Goal: Task Accomplishment & Management: Manage account settings

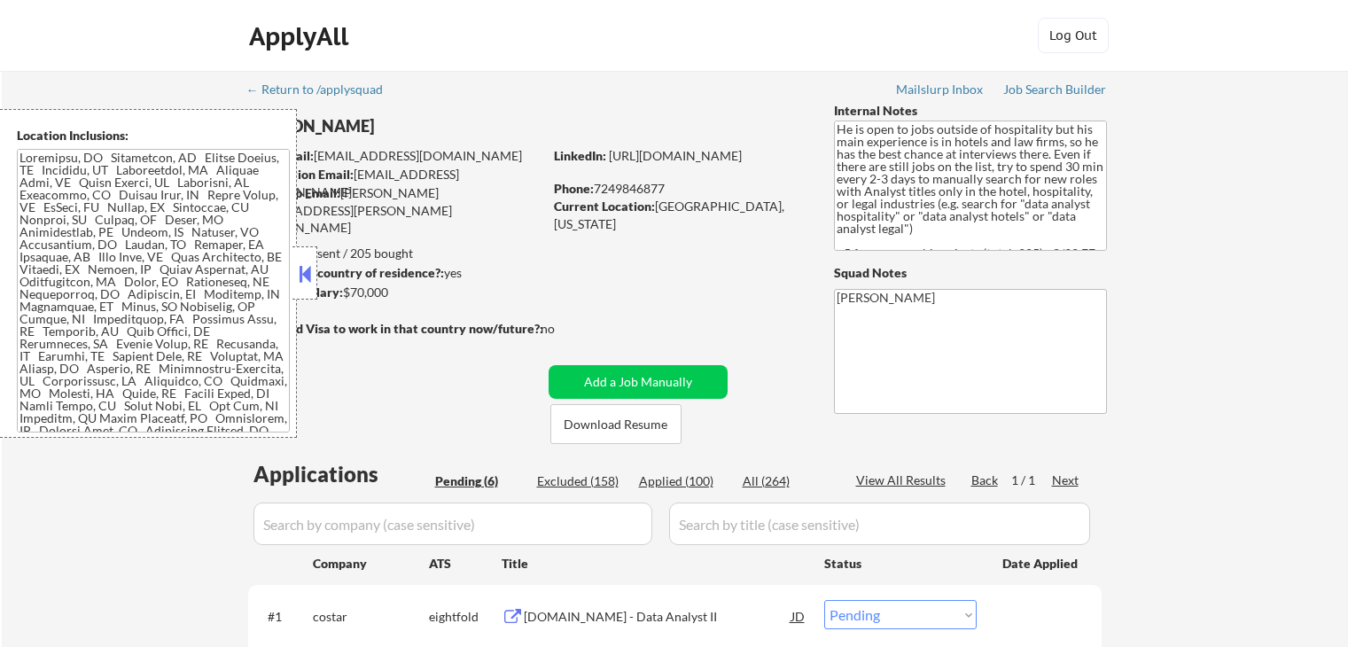
select select ""pending""
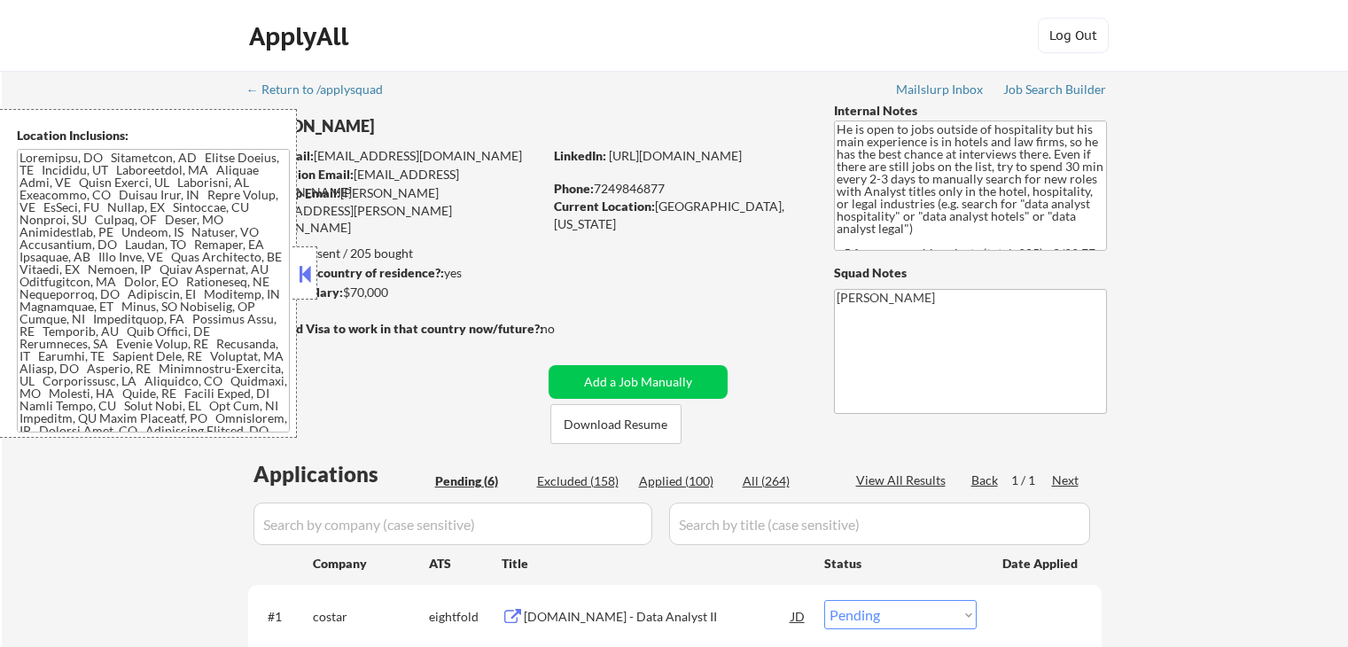
select select ""pending""
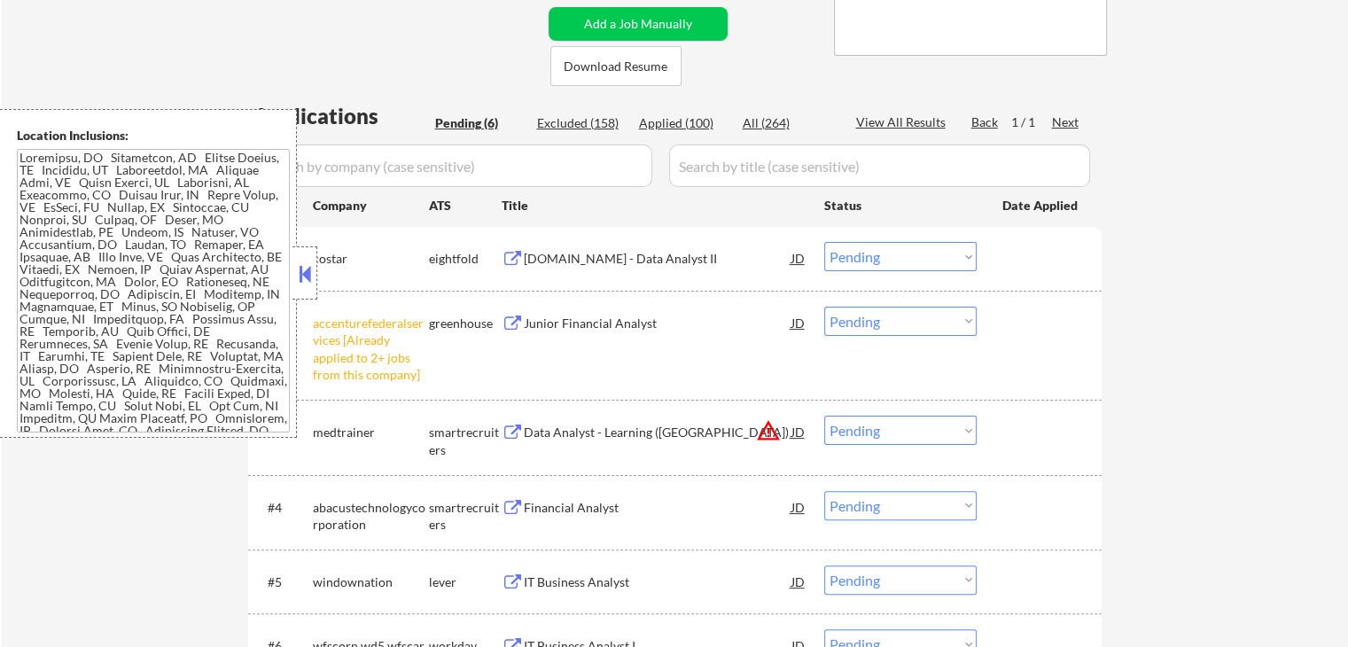
scroll to position [443, 0]
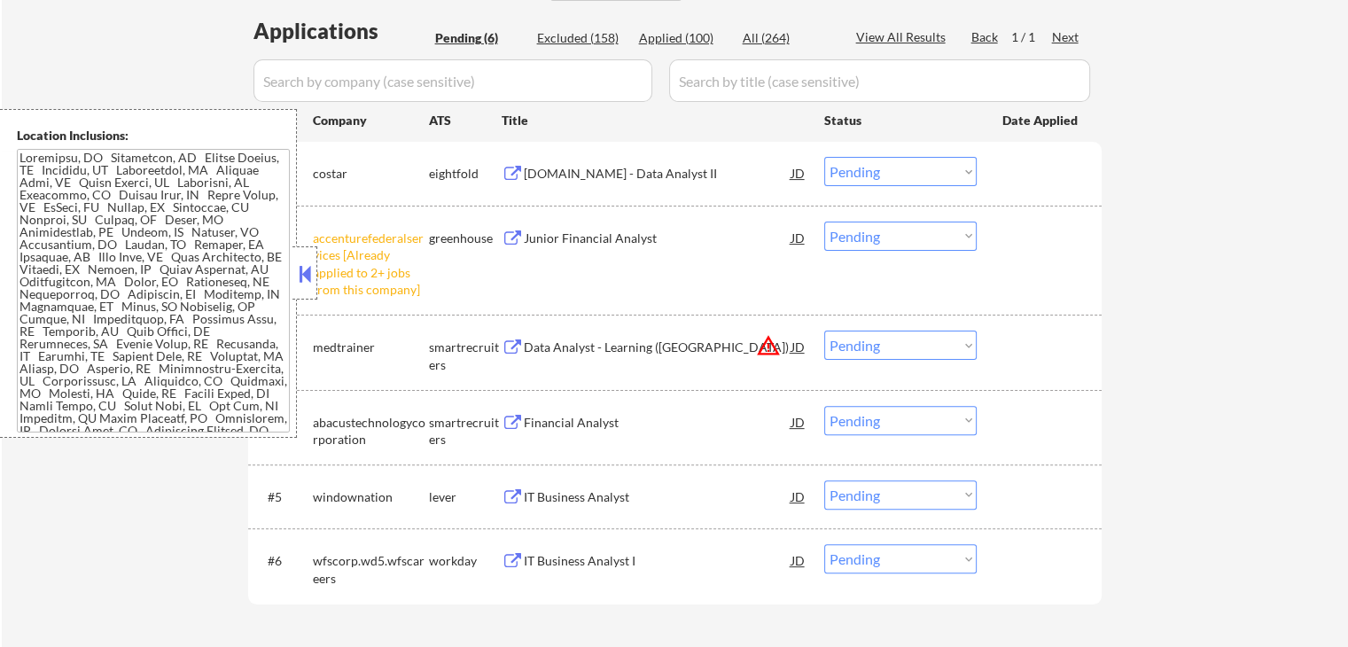
click at [891, 233] on select "Choose an option... Pending Applied Excluded (Questions) Excluded (Expired) Exc…" at bounding box center [900, 236] width 152 height 29
click at [824, 222] on select "Choose an option... Pending Applied Excluded (Questions) Excluded (Expired) Exc…" at bounding box center [900, 236] width 152 height 29
click at [1080, 323] on div "#3 medtrainer smartrecruiters Data Analyst - Learning ([GEOGRAPHIC_DATA]) JD wa…" at bounding box center [671, 352] width 837 height 58
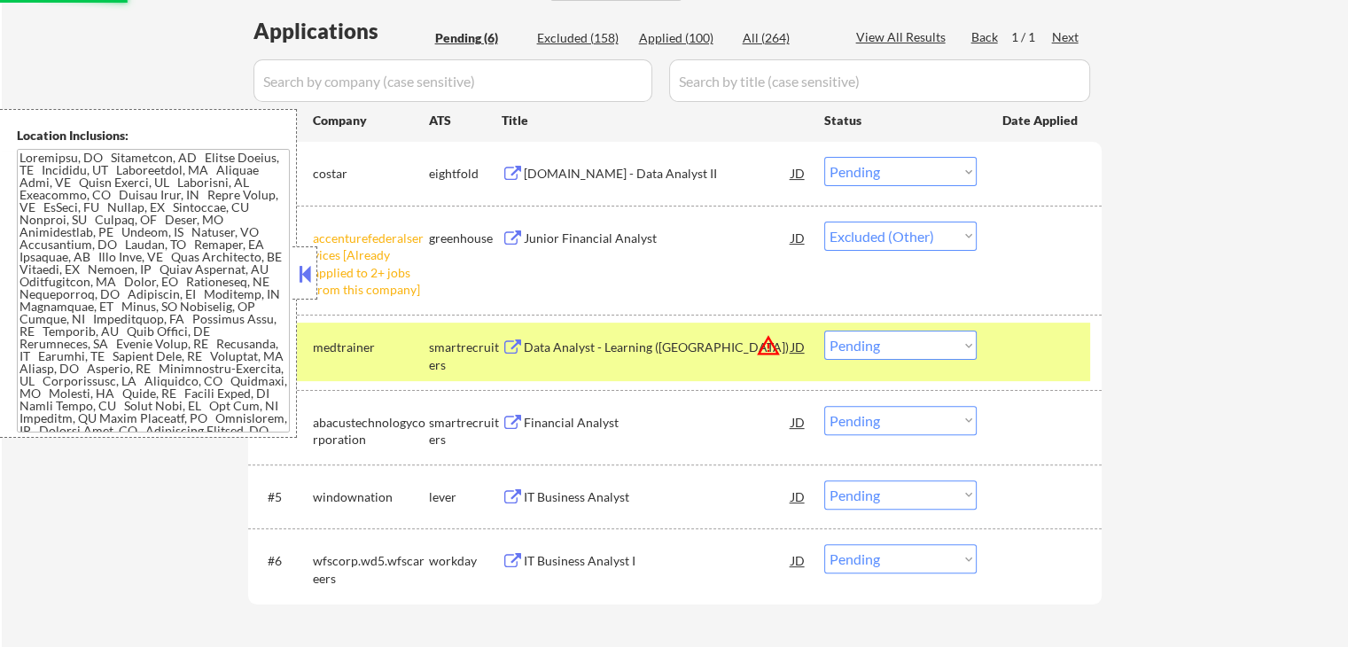
click at [1220, 293] on div "← Return to /applysquad Mailslurp Inbox Job Search Builder [PERSON_NAME] User E…" at bounding box center [675, 155] width 1346 height 1054
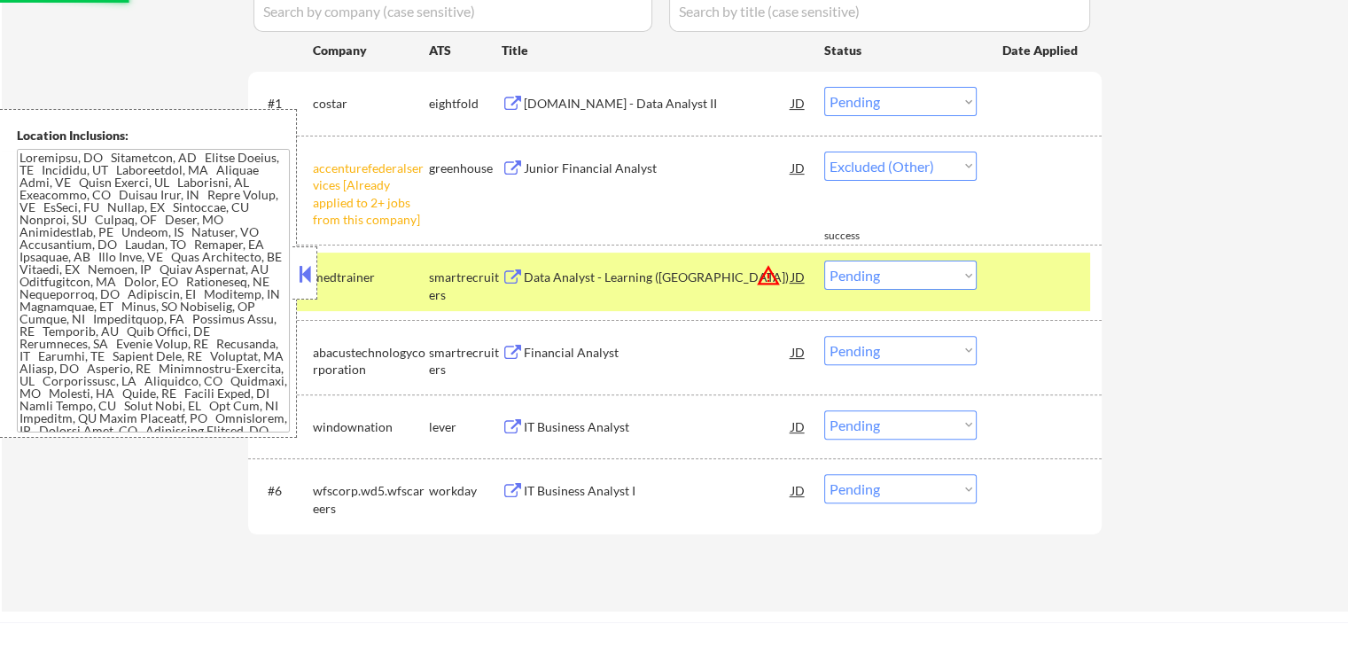
scroll to position [620, 0]
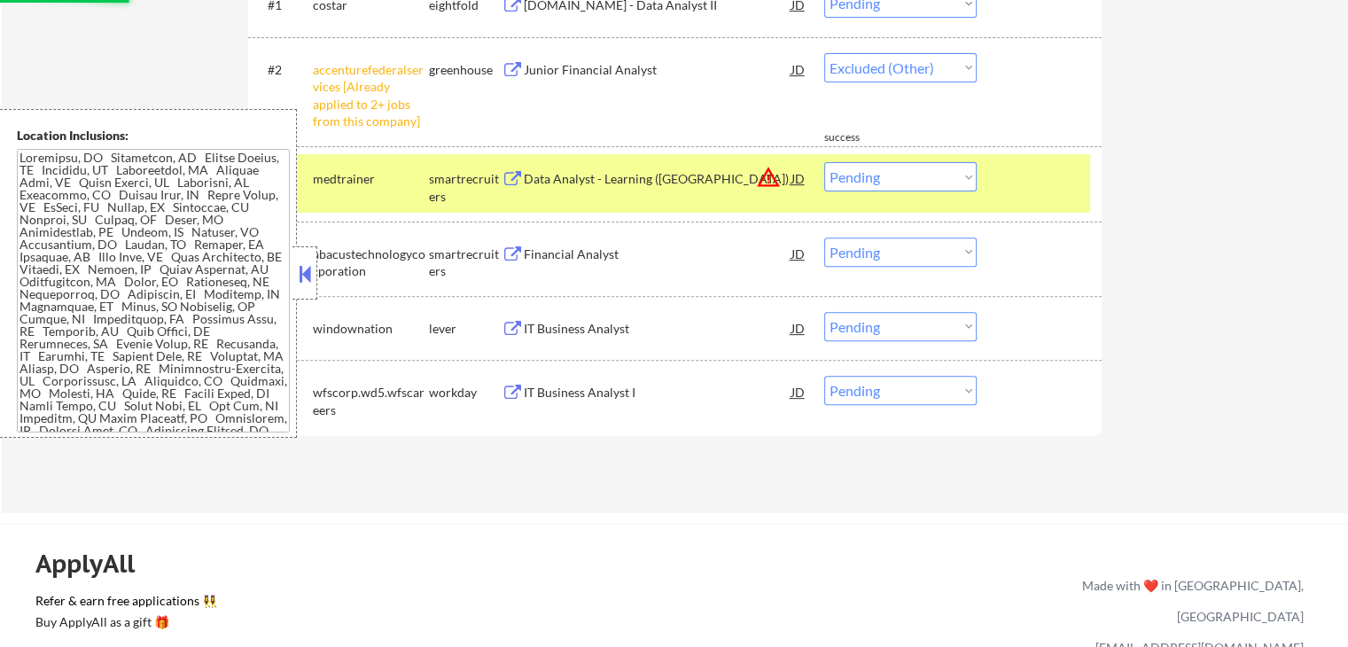
select select ""pending""
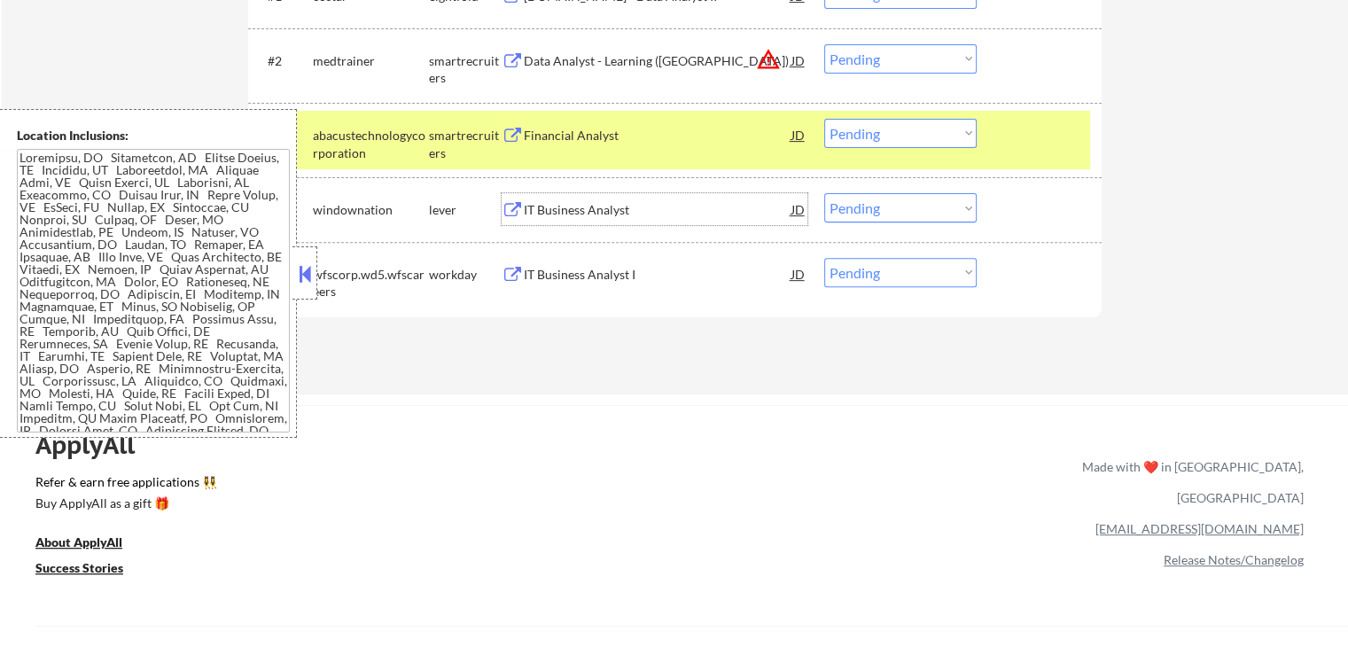
click at [560, 210] on div "IT Business Analyst" at bounding box center [658, 210] width 268 height 18
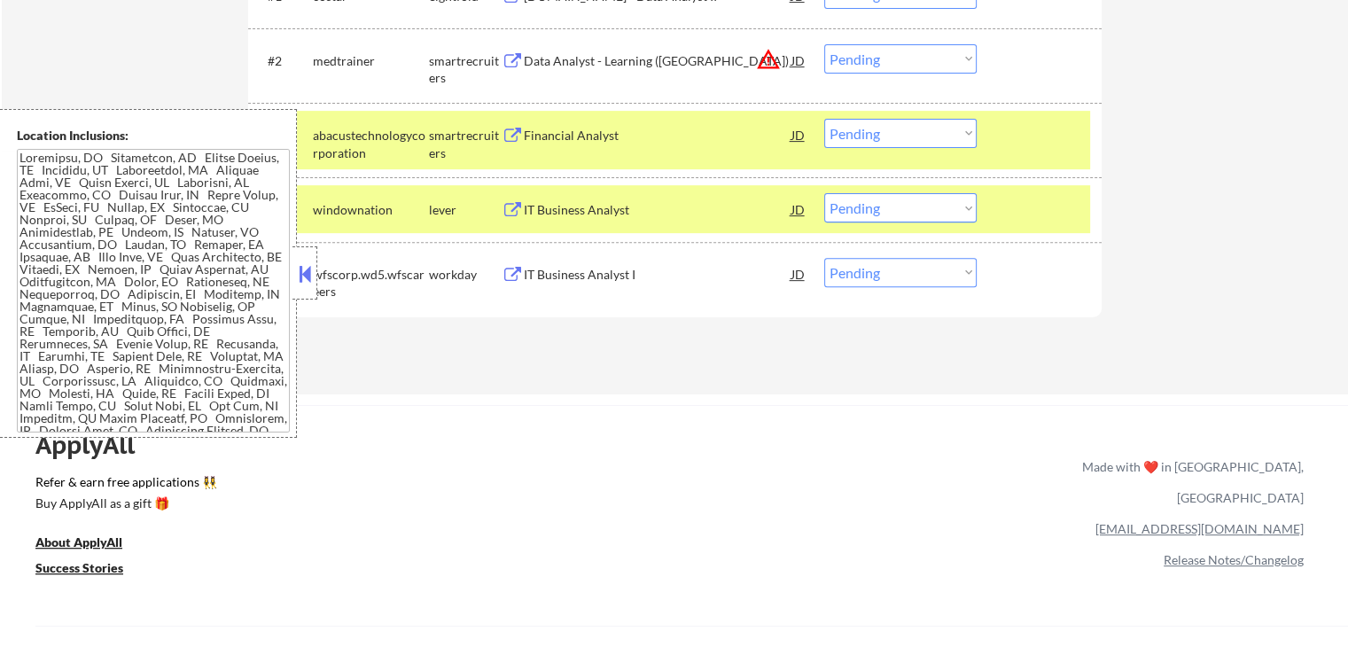
click at [558, 140] on div "Financial Analyst" at bounding box center [658, 136] width 268 height 18
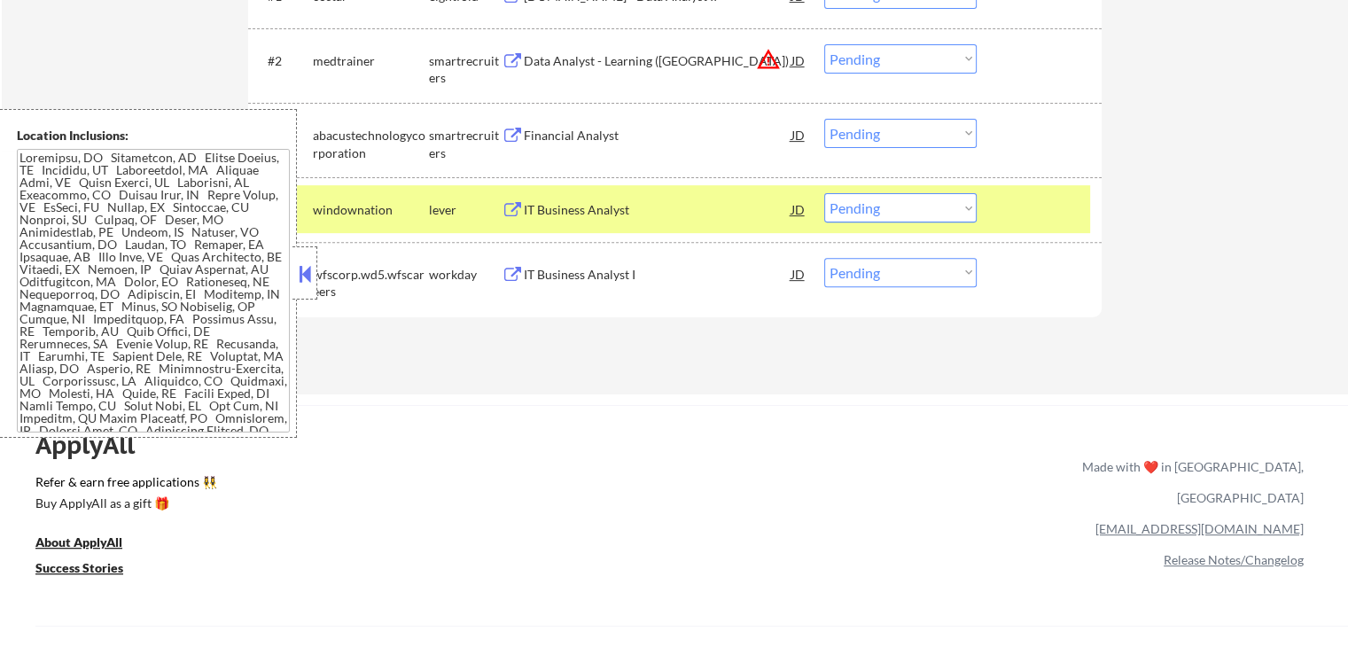
click at [571, 63] on div "Data Analyst - Learning ([GEOGRAPHIC_DATA])" at bounding box center [658, 61] width 268 height 18
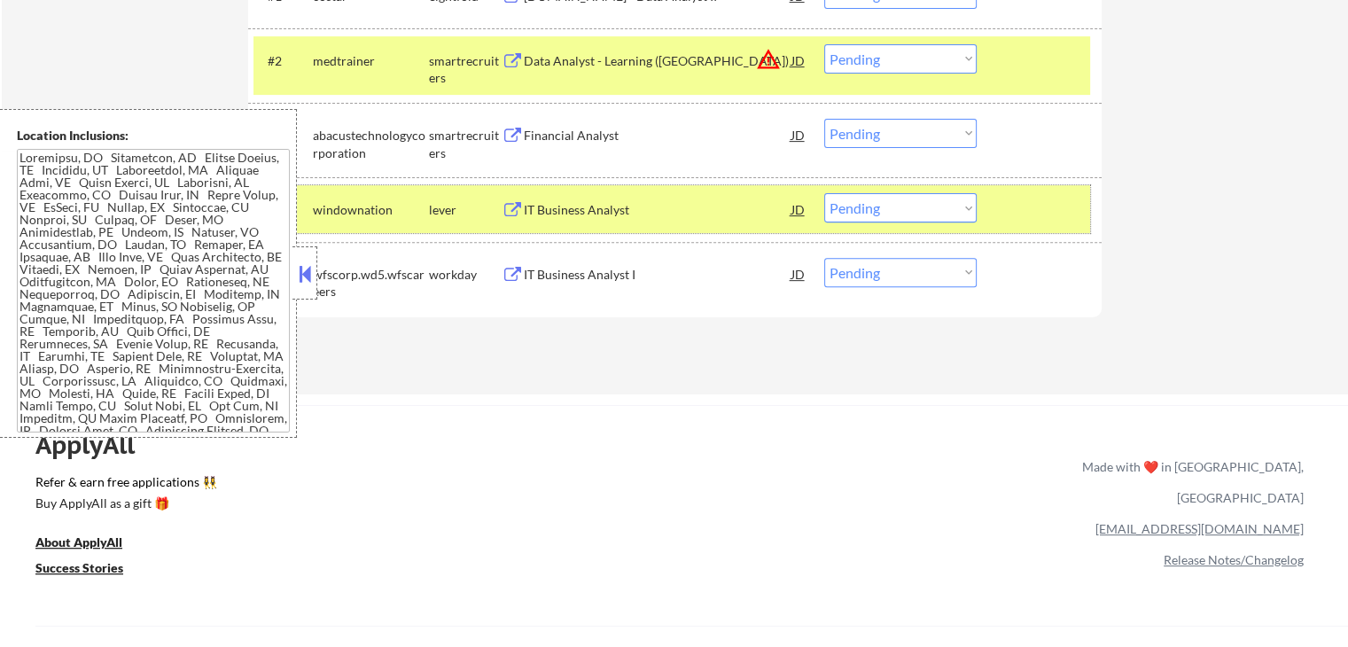
drag, startPoint x: 1035, startPoint y: 203, endPoint x: 1041, endPoint y: 61, distance: 141.9
click at [1037, 202] on div at bounding box center [1041, 209] width 78 height 32
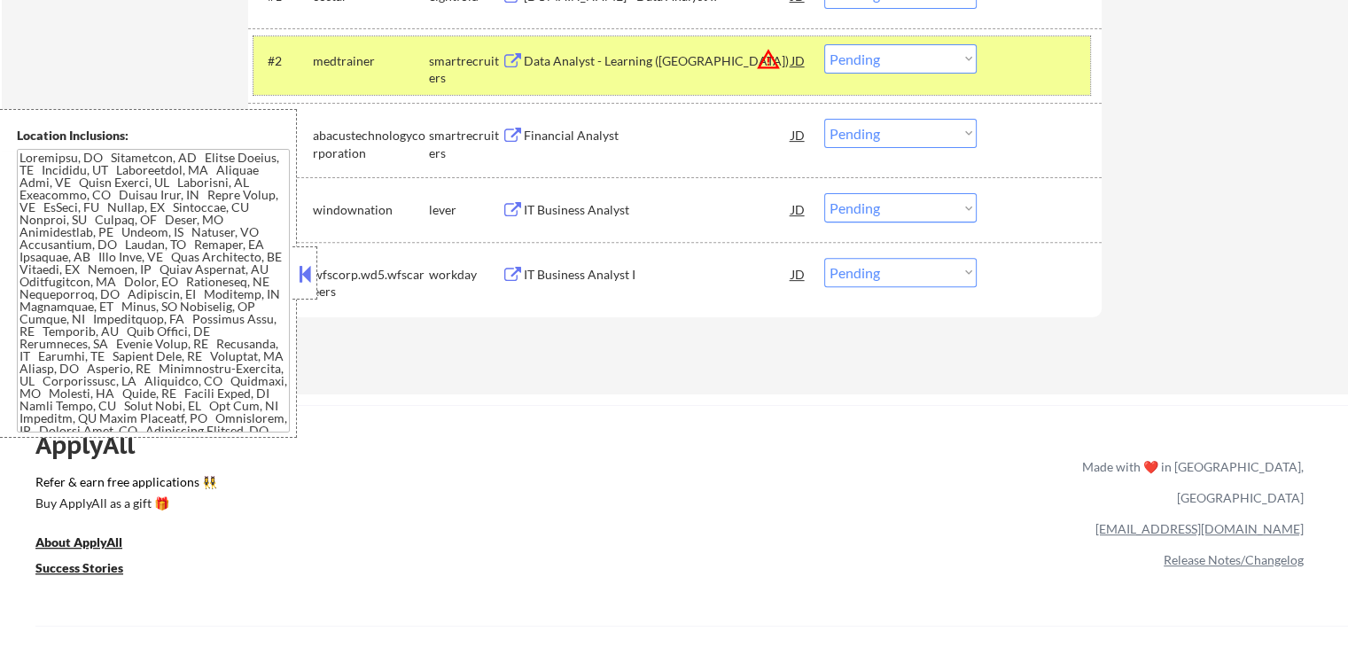
click at [1048, 61] on div at bounding box center [1041, 60] width 78 height 32
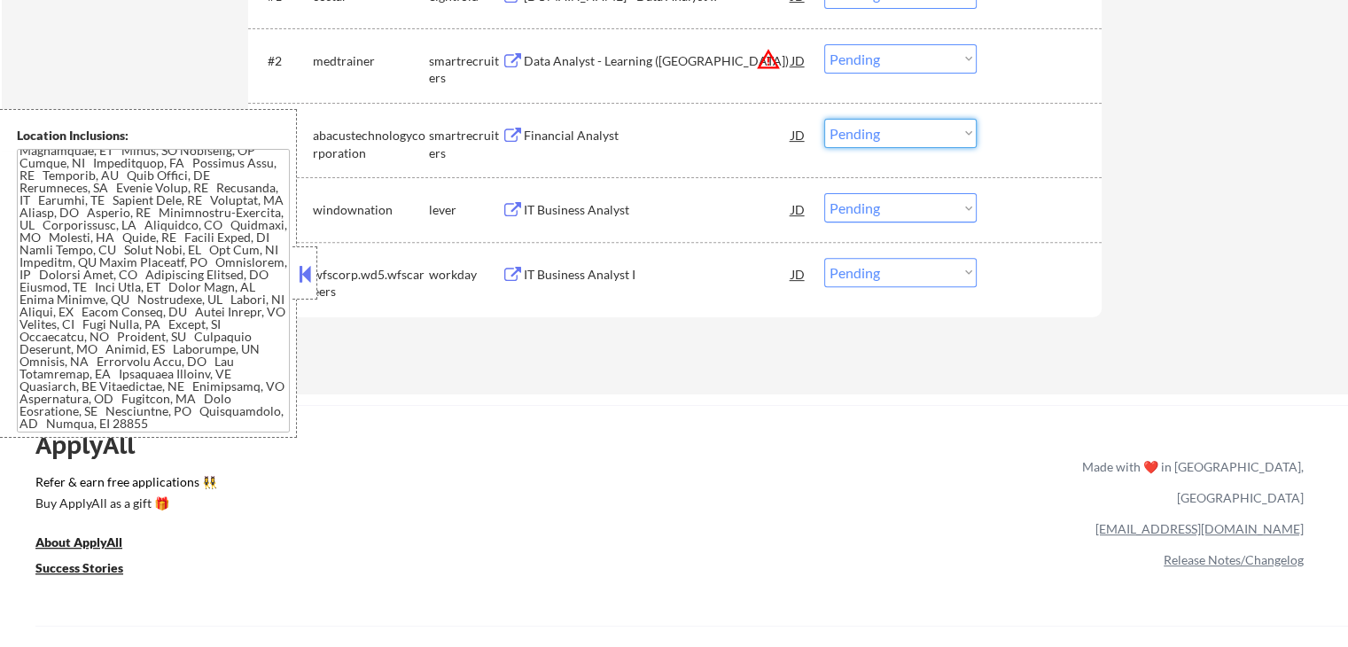
click at [910, 135] on select "Choose an option... Pending Applied Excluded (Questions) Excluded (Expired) Exc…" at bounding box center [900, 133] width 152 height 29
click at [824, 119] on select "Choose an option... Pending Applied Excluded (Questions) Excluded (Expired) Exc…" at bounding box center [900, 133] width 152 height 29
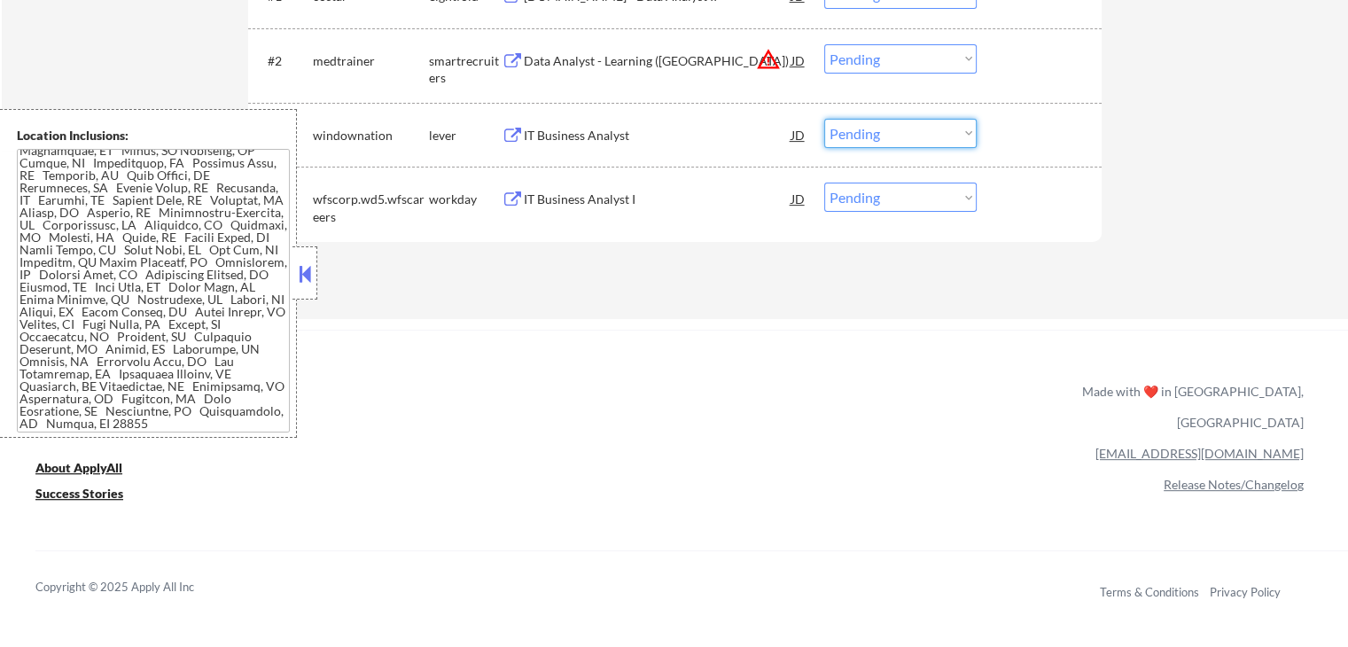
drag, startPoint x: 872, startPoint y: 129, endPoint x: 878, endPoint y: 143, distance: 15.5
click at [872, 129] on select "Choose an option... Pending Applied Excluded (Questions) Excluded (Expired) Exc…" at bounding box center [900, 133] width 152 height 29
click at [824, 119] on select "Choose an option... Pending Applied Excluded (Questions) Excluded (Expired) Exc…" at bounding box center [900, 133] width 152 height 29
select select ""pending""
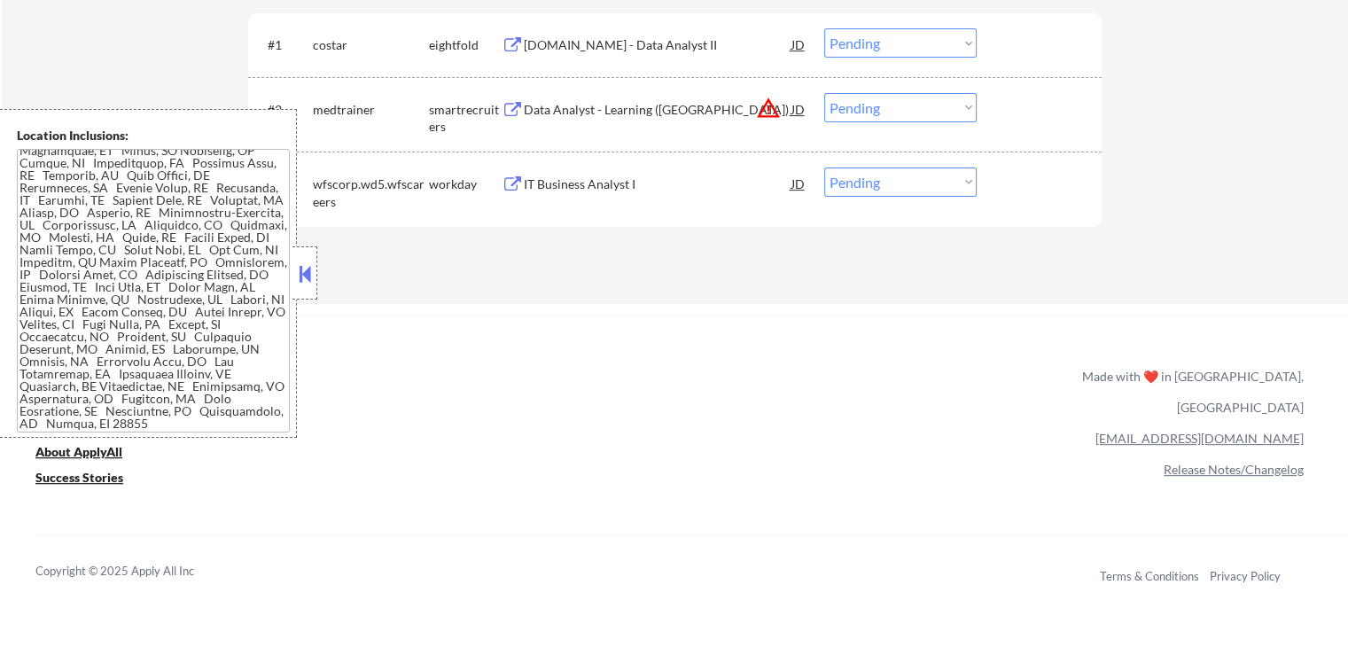
scroll to position [532, 0]
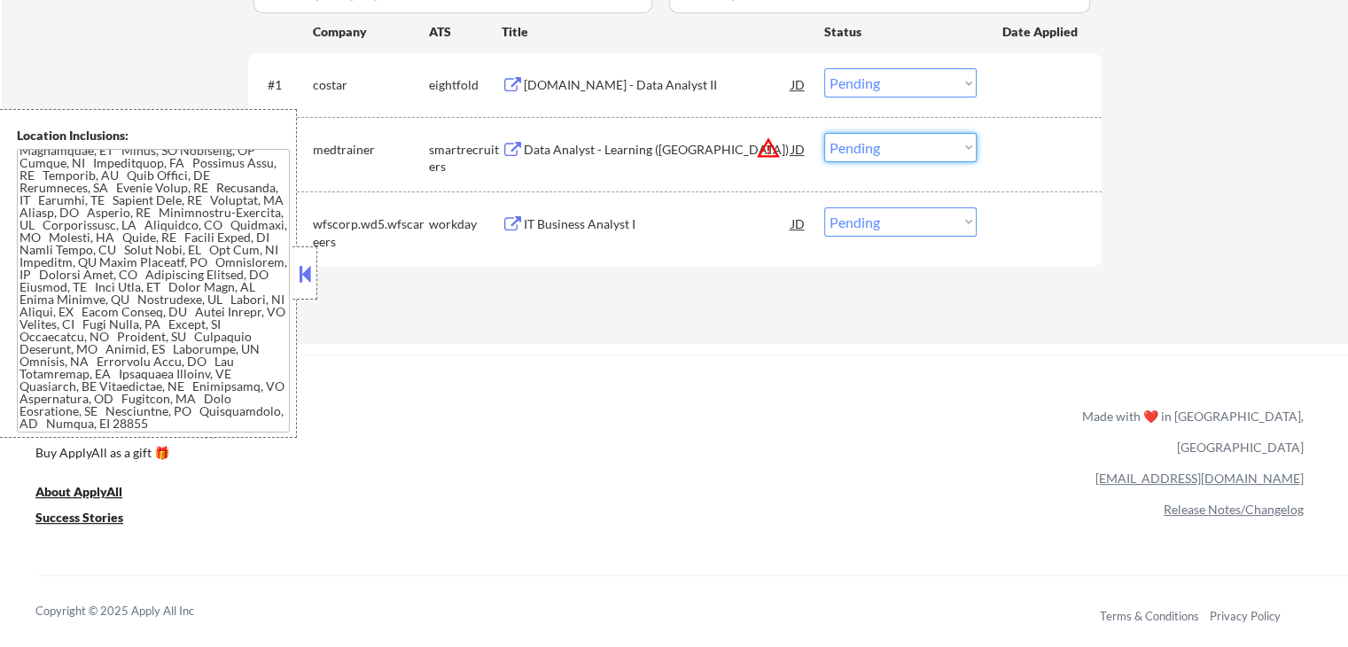
drag, startPoint x: 911, startPoint y: 145, endPoint x: 919, endPoint y: 152, distance: 10.1
click at [913, 145] on select "Choose an option... Pending Applied Excluded (Questions) Excluded (Expired) Exc…" at bounding box center [900, 147] width 152 height 29
click at [824, 133] on select "Choose an option... Pending Applied Excluded (Questions) Excluded (Expired) Exc…" at bounding box center [900, 147] width 152 height 29
select select ""pending""
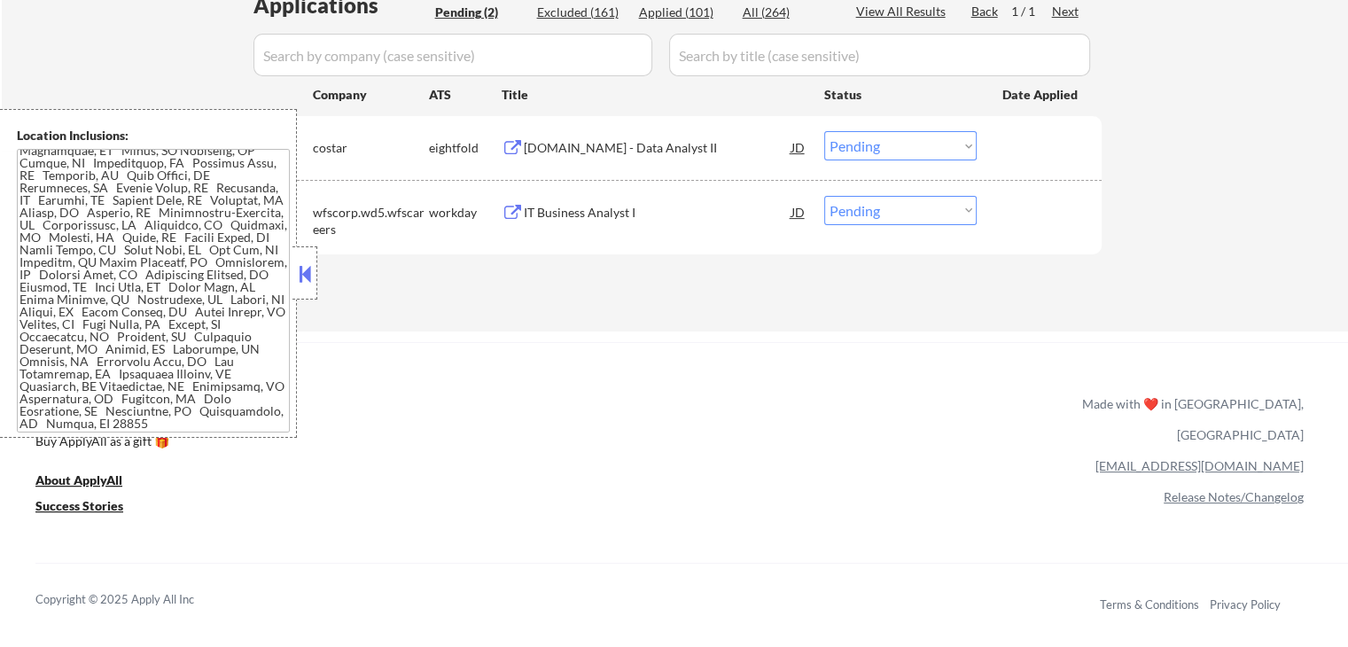
scroll to position [443, 0]
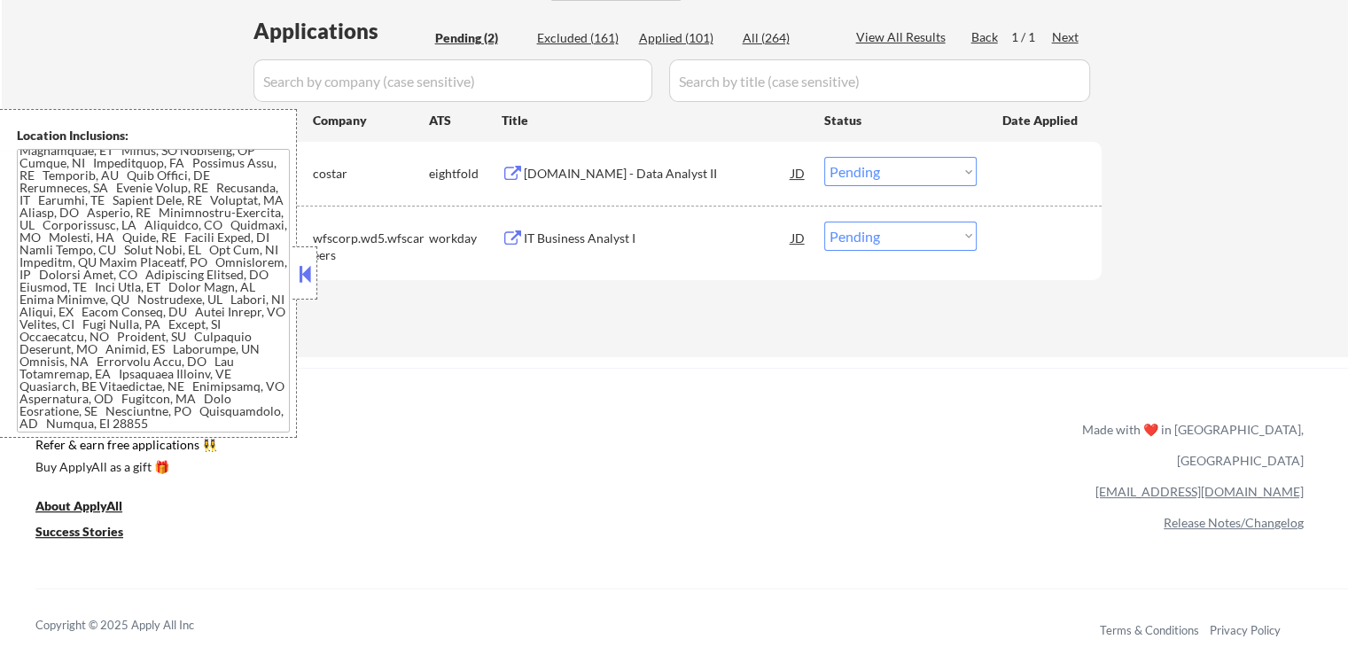
click at [556, 168] on div "[DOMAIN_NAME] - Data Analyst II" at bounding box center [658, 174] width 268 height 18
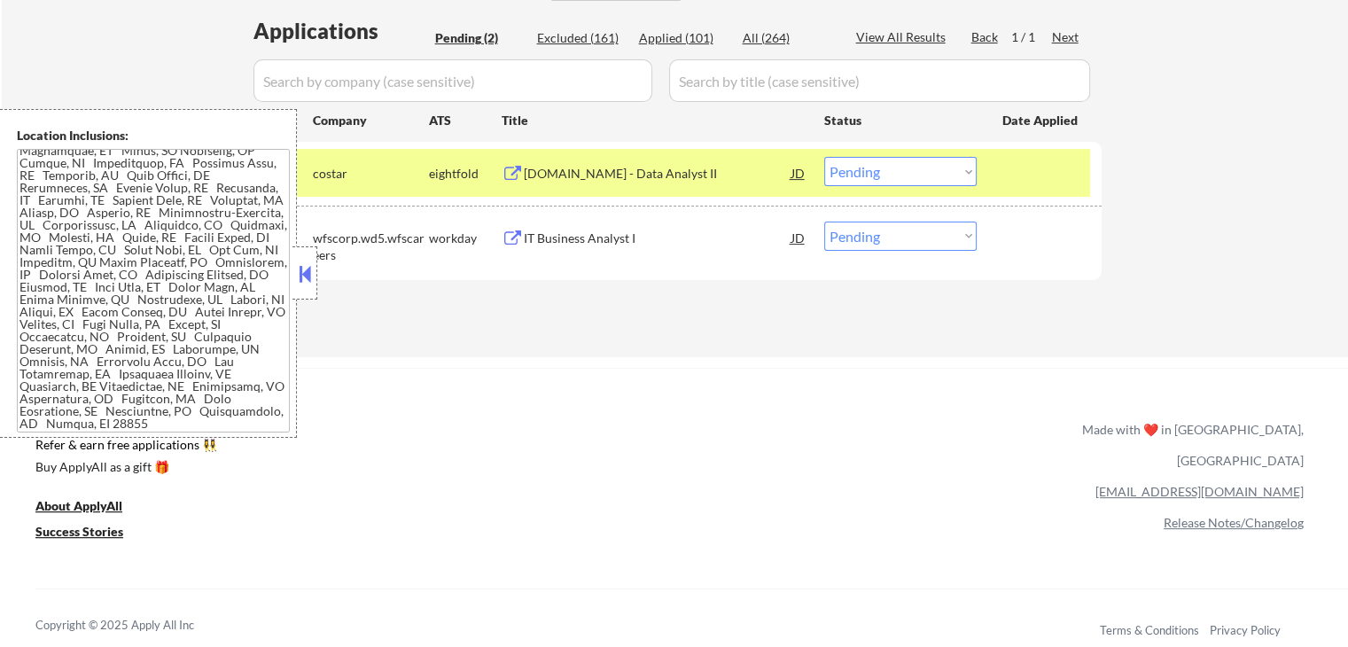
click at [550, 235] on div "IT Business Analyst I" at bounding box center [658, 239] width 268 height 18
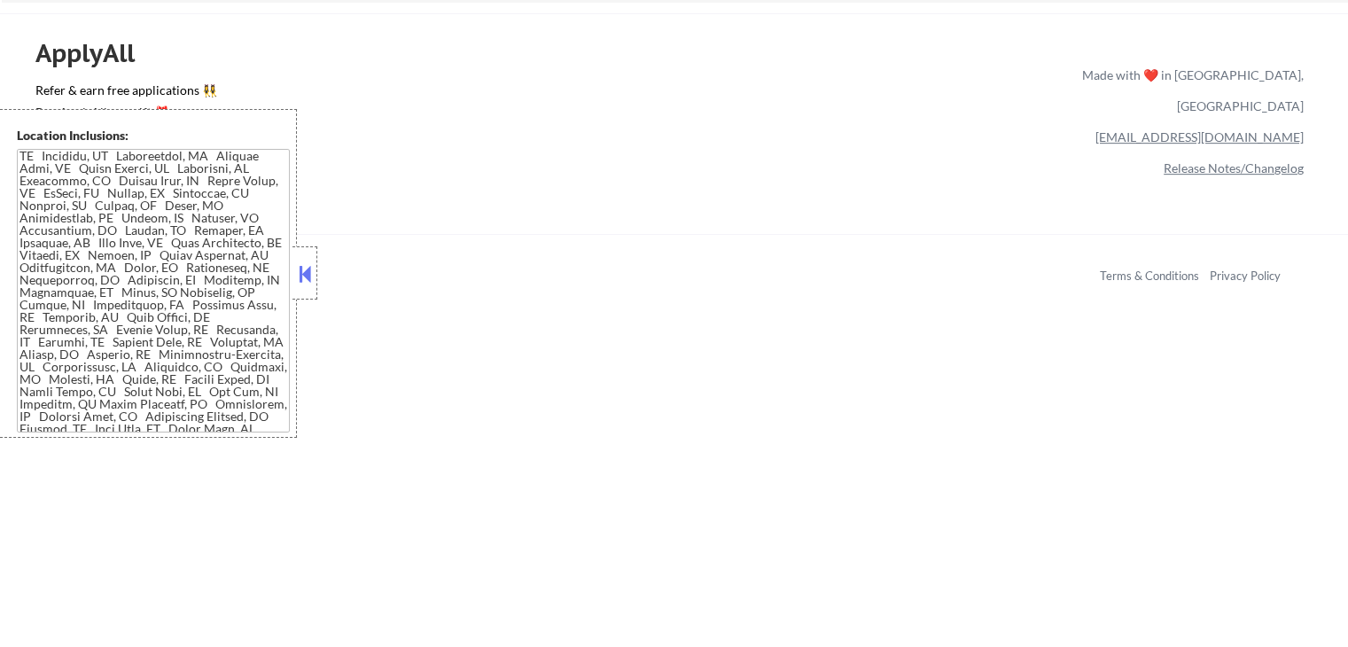
scroll to position [0, 0]
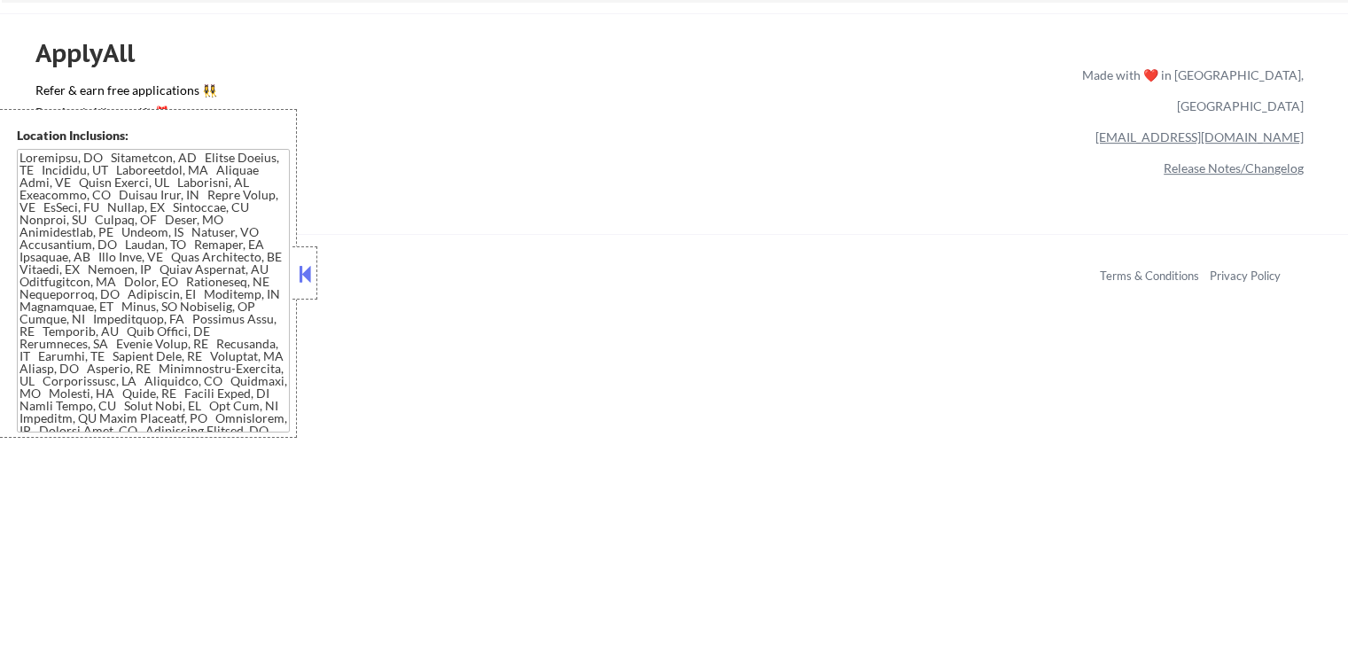
click at [321, 276] on div "Copyright © 2025 Apply All Inc Terms & Conditions Privacy Policy" at bounding box center [691, 270] width 1313 height 73
click at [307, 267] on button at bounding box center [304, 274] width 19 height 27
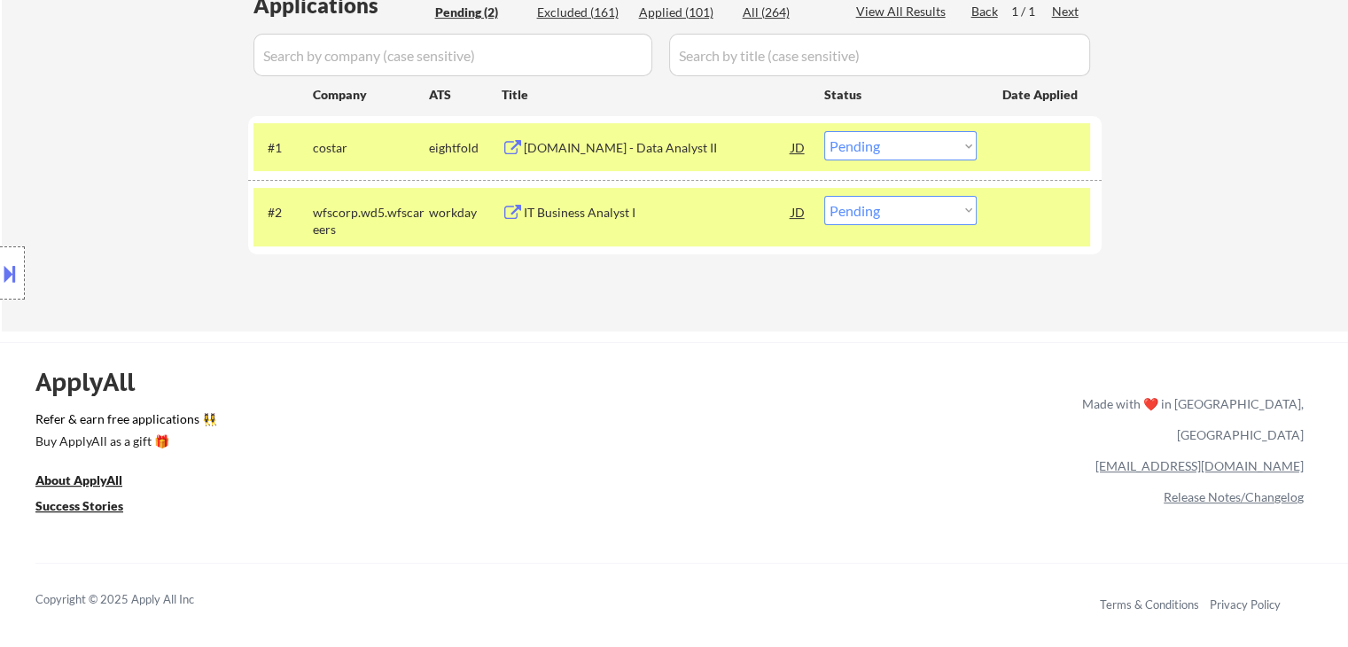
scroll to position [443, 0]
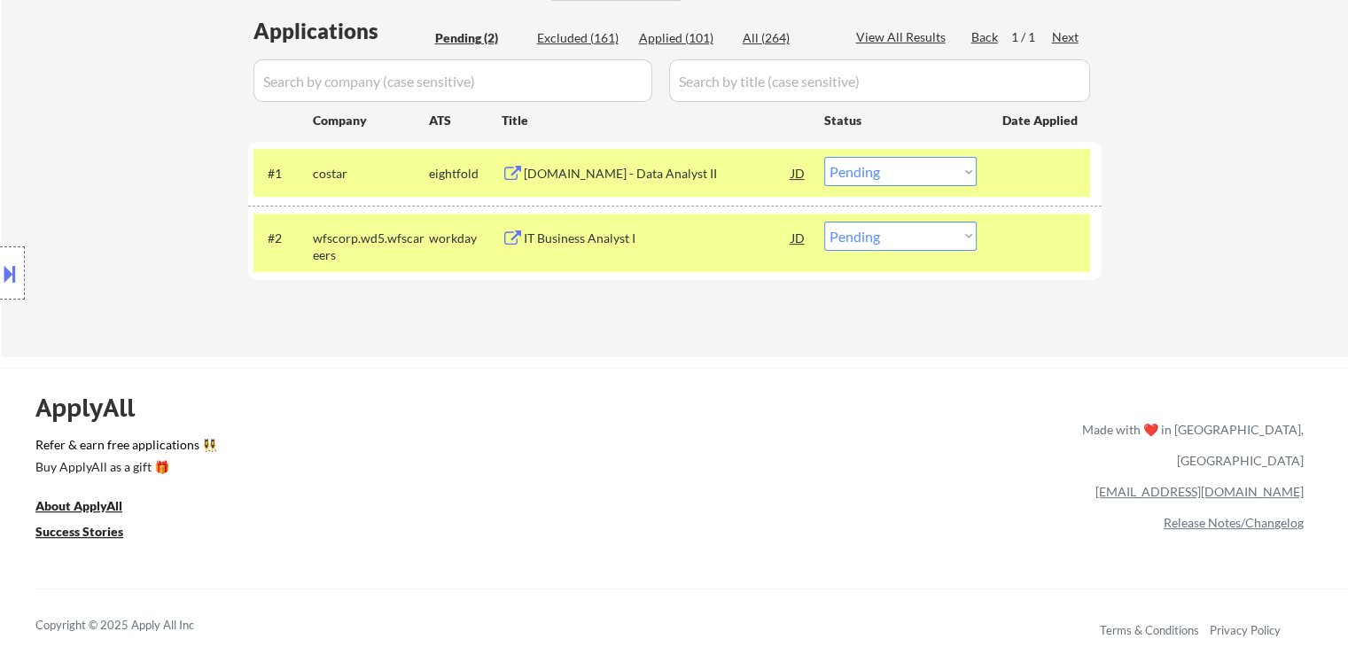
click at [14, 271] on button at bounding box center [9, 273] width 19 height 29
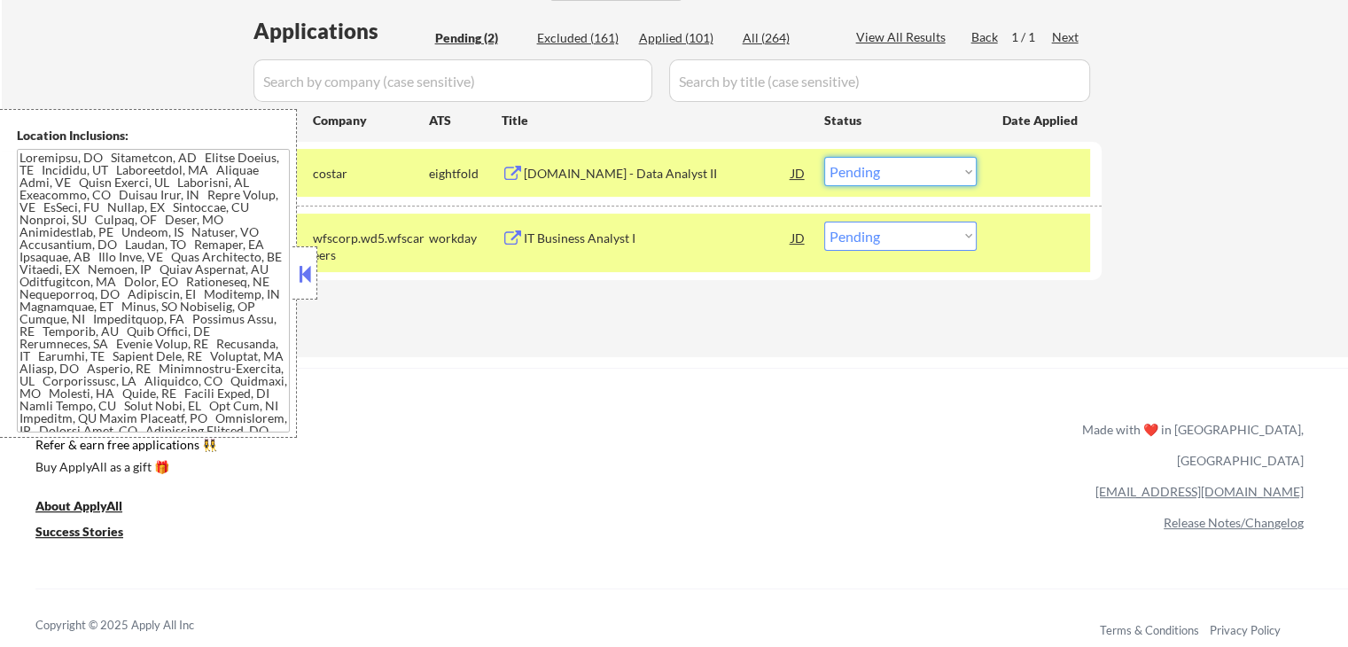
drag, startPoint x: 887, startPoint y: 170, endPoint x: 893, endPoint y: 185, distance: 16.3
click at [892, 181] on select "Choose an option... Pending Applied Excluded (Questions) Excluded (Expired) Exc…" at bounding box center [900, 171] width 152 height 29
click at [824, 157] on select "Choose an option... Pending Applied Excluded (Questions) Excluded (Expired) Exc…" at bounding box center [900, 171] width 152 height 29
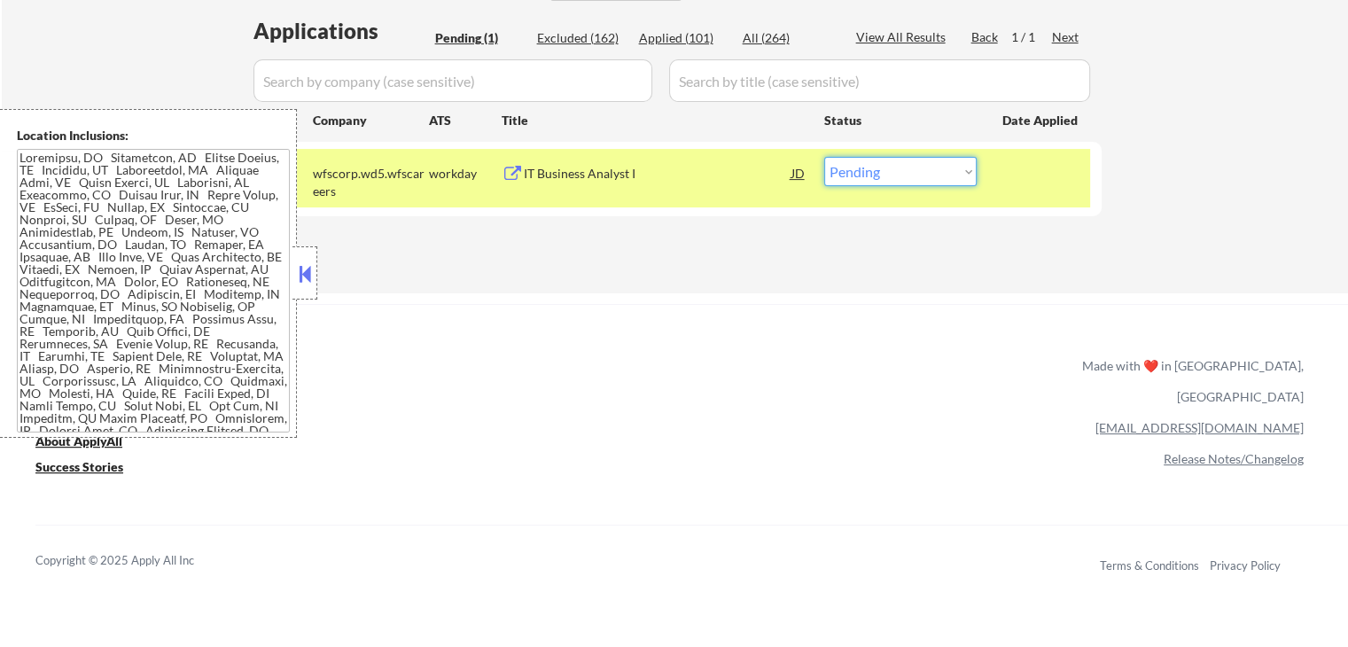
click at [897, 174] on select "Choose an option... Pending Applied Excluded (Questions) Excluded (Expired) Exc…" at bounding box center [900, 171] width 152 height 29
select select ""excluded""
click at [824, 157] on select "Choose an option... Pending Applied Excluded (Questions) Excluded (Expired) Exc…" at bounding box center [900, 171] width 152 height 29
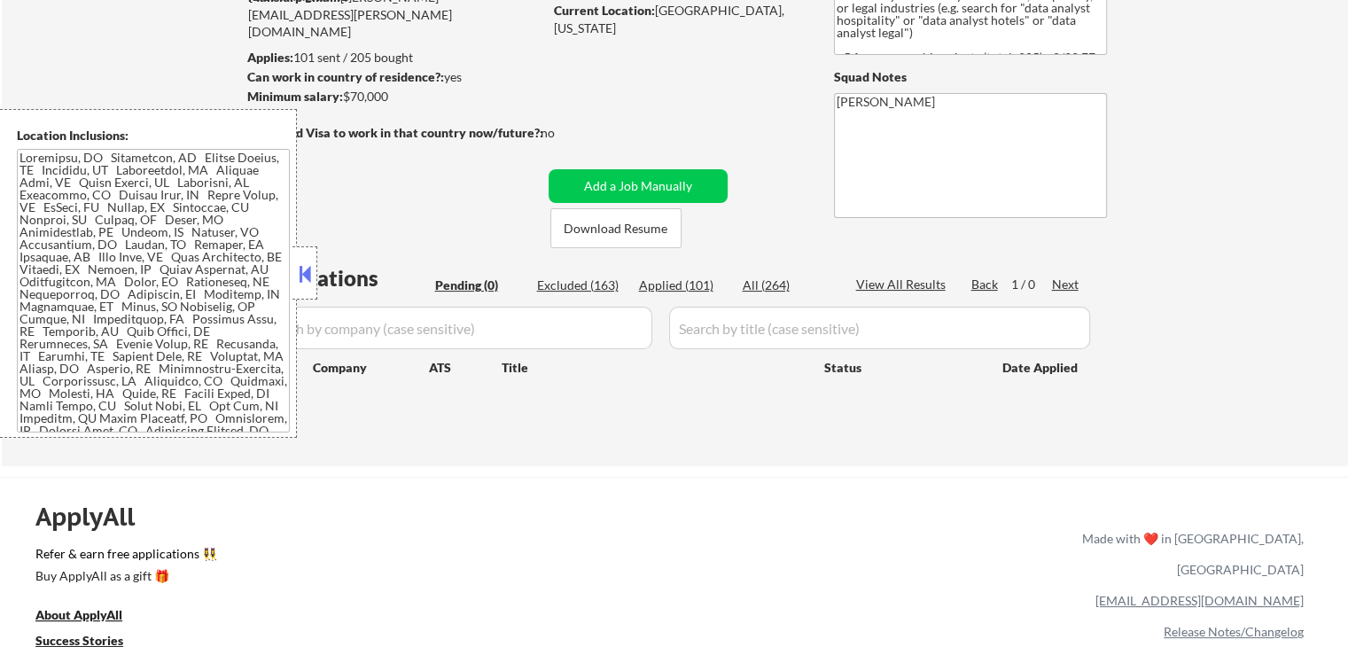
scroll to position [177, 0]
